Goal: Task Accomplishment & Management: Use online tool/utility

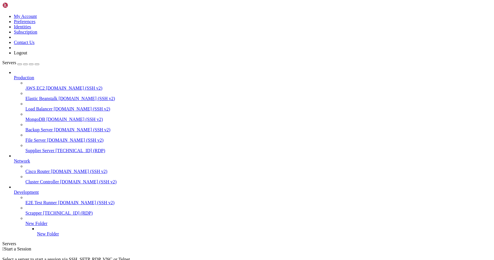
click at [55, 148] on span "[TECHNICAL_ID] (RDP)" at bounding box center [80, 150] width 50 height 5
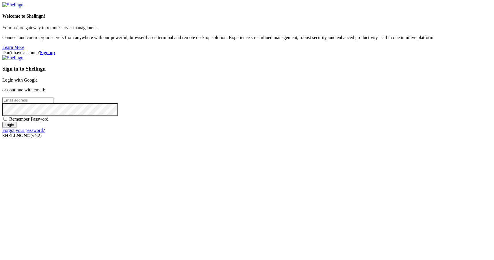
click at [53, 103] on input "email" at bounding box center [27, 100] width 51 height 6
type input "[PERSON_NAME][EMAIL_ADDRESS][DOMAIN_NAME]"
click at [16, 128] on input "Login" at bounding box center [9, 125] width 14 height 6
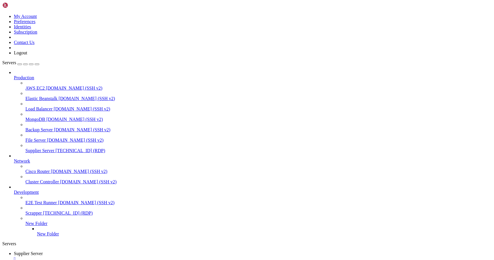
click at [115, 256] on div "" at bounding box center [253, 258] width 478 height 5
click at [55, 148] on span "[TECHNICAL_ID] (RDP)" at bounding box center [80, 150] width 50 height 5
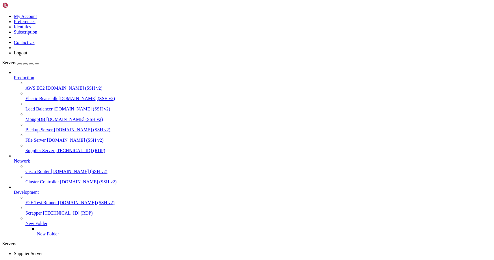
drag, startPoint x: 91, startPoint y: 493, endPoint x: 136, endPoint y: 493, distance: 44.8
